Goal: Task Accomplishment & Management: Manage account settings

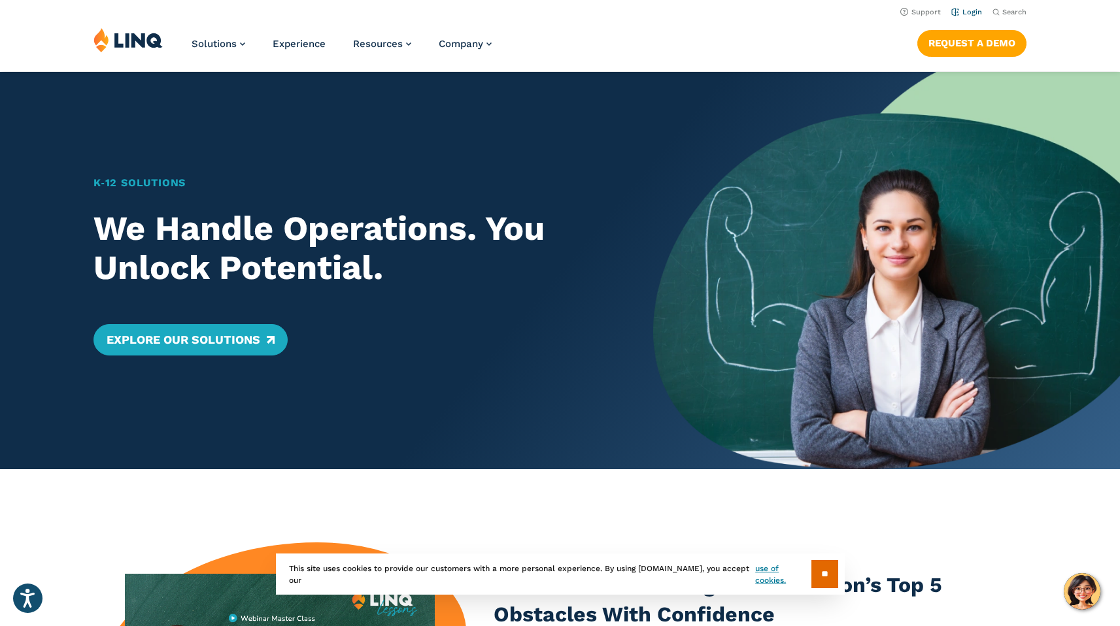
click at [977, 12] on link "Login" at bounding box center [966, 12] width 31 height 8
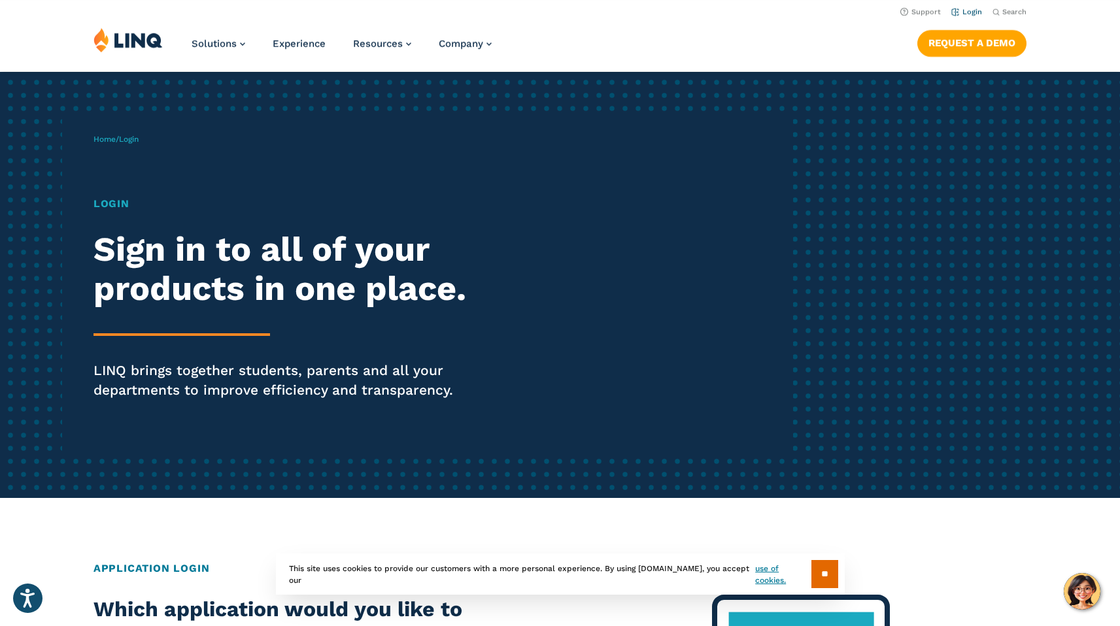
click at [970, 8] on link "Login" at bounding box center [966, 12] width 31 height 8
click at [975, 12] on link "Login" at bounding box center [966, 12] width 31 height 8
